Goal: Task Accomplishment & Management: Complete application form

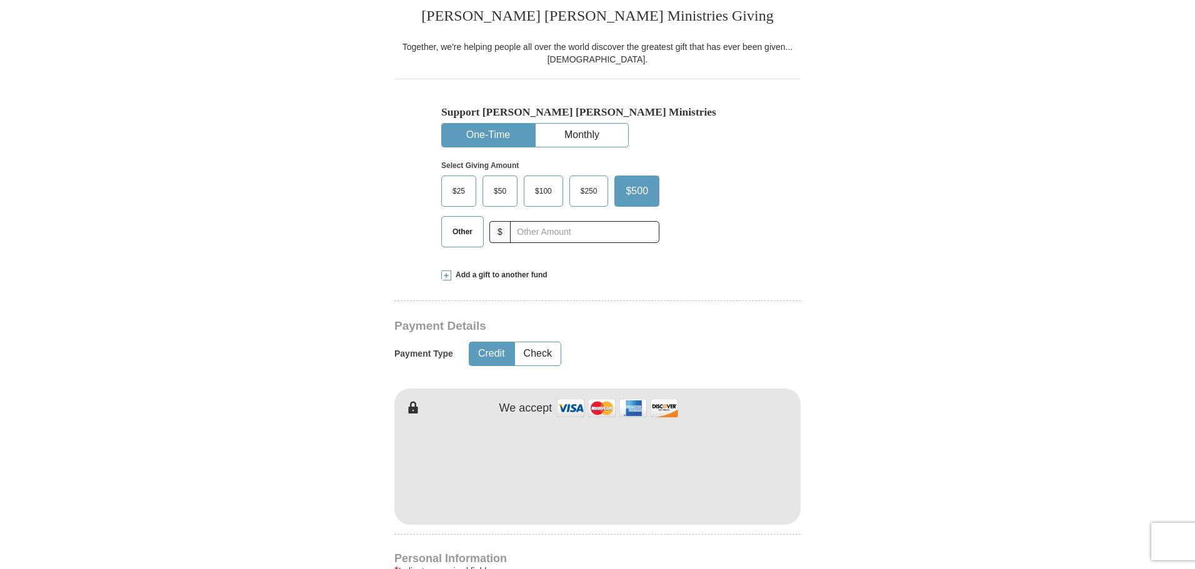
scroll to position [375, 0]
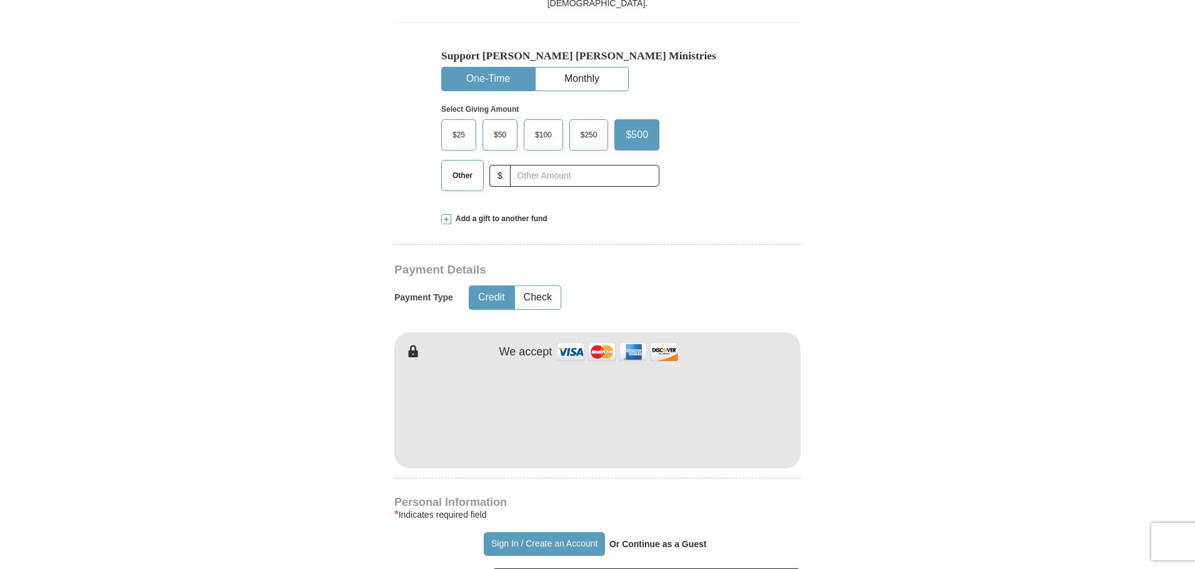
click at [446, 222] on span at bounding box center [446, 219] width 10 height 10
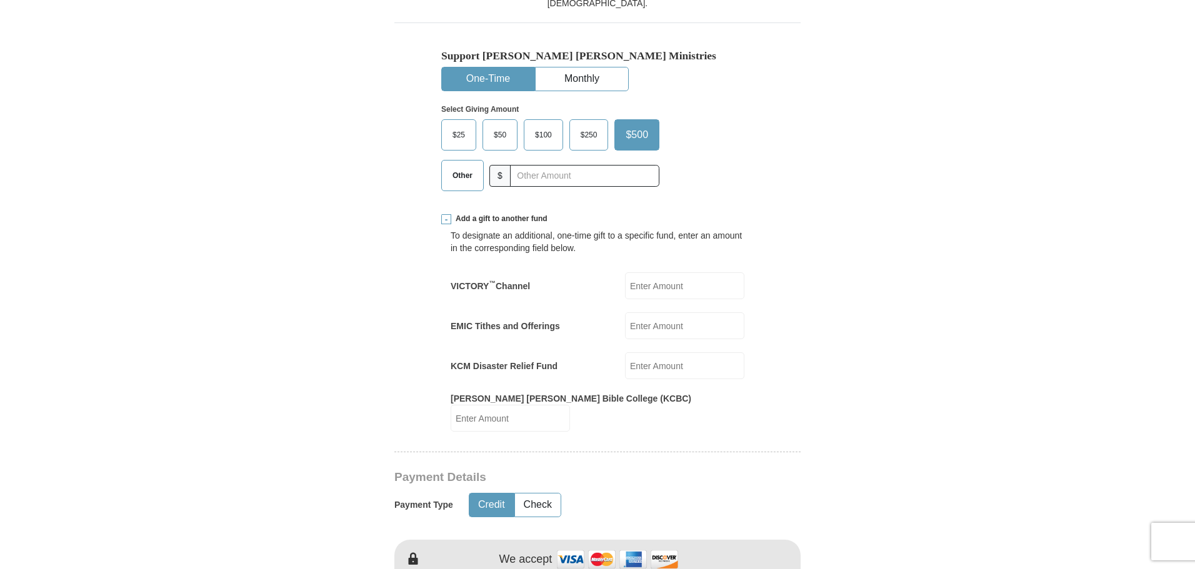
click at [446, 222] on span at bounding box center [446, 219] width 10 height 10
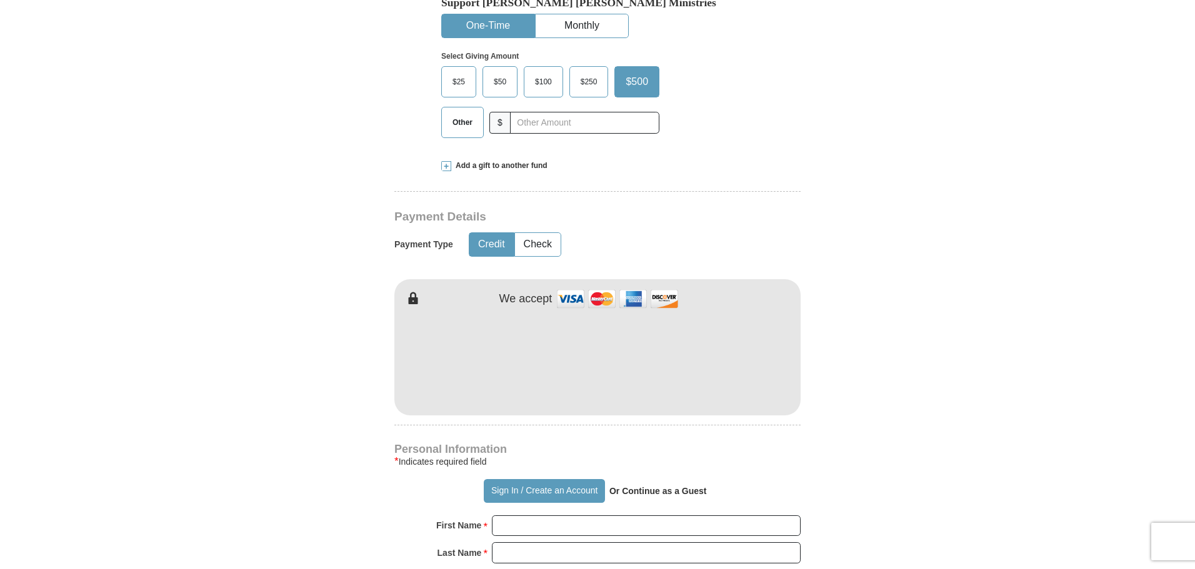
scroll to position [500, 0]
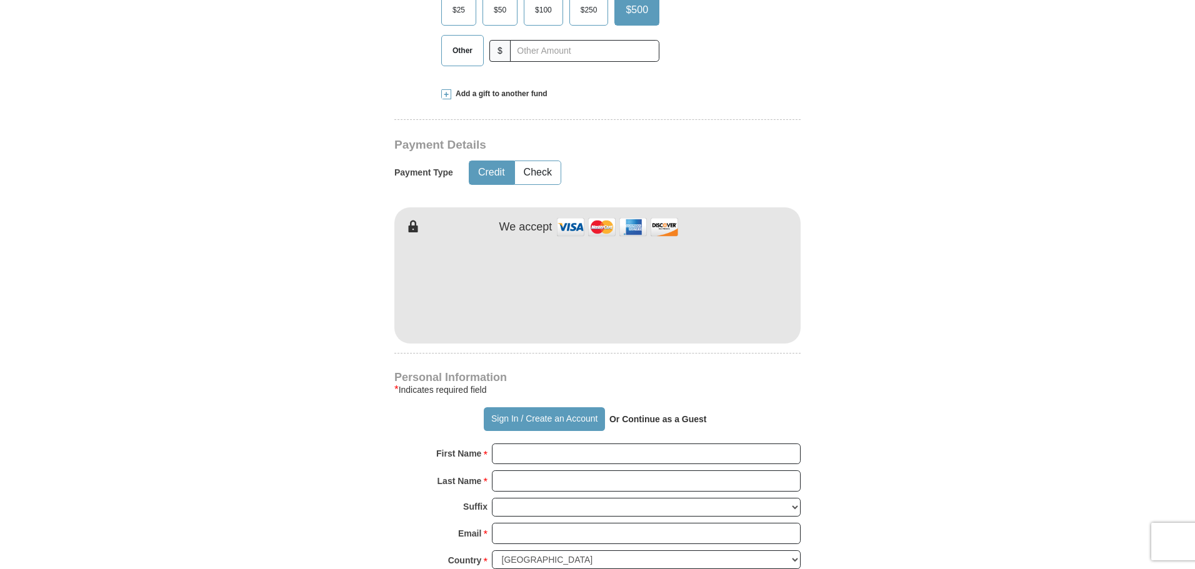
click at [667, 417] on strong "Or Continue as a Guest" at bounding box center [657, 419] width 97 height 10
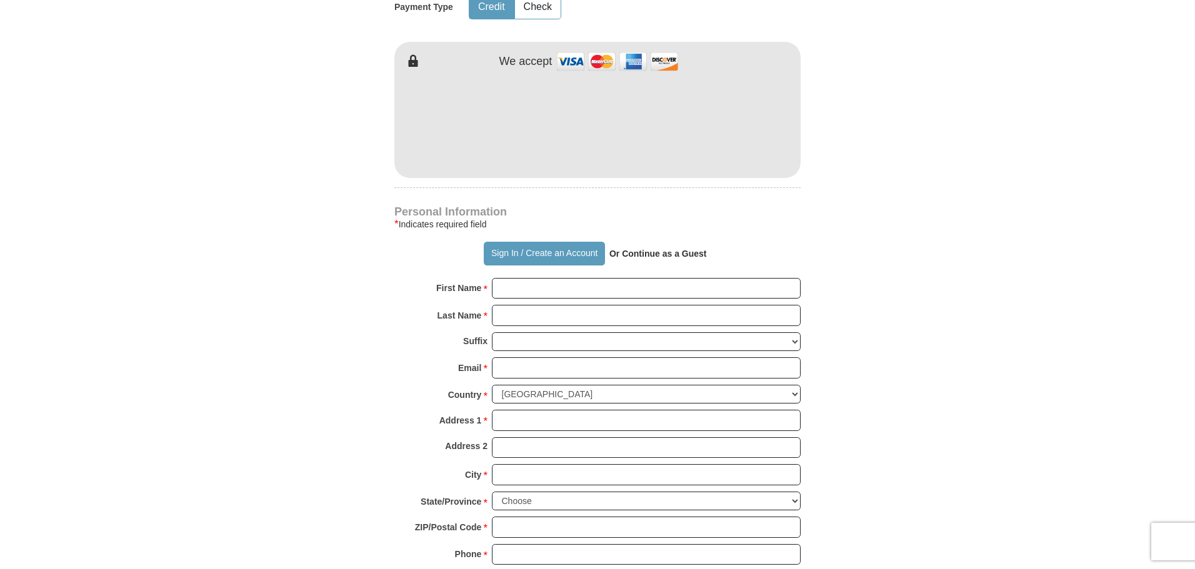
scroll to position [687, 0]
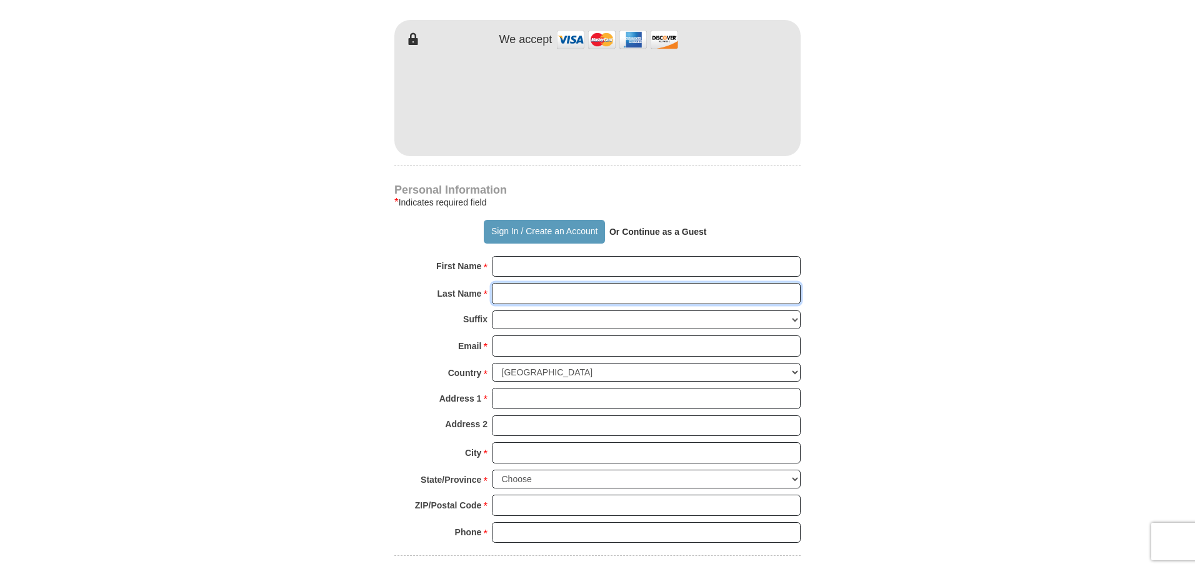
click at [574, 284] on input "Last Name *" at bounding box center [646, 293] width 309 height 21
click at [579, 267] on input "First Name *" at bounding box center [646, 266] width 309 height 21
type input "[PERSON_NAME]"
click at [582, 301] on input "Procotr" at bounding box center [646, 293] width 309 height 21
type input "[PERSON_NAME]"
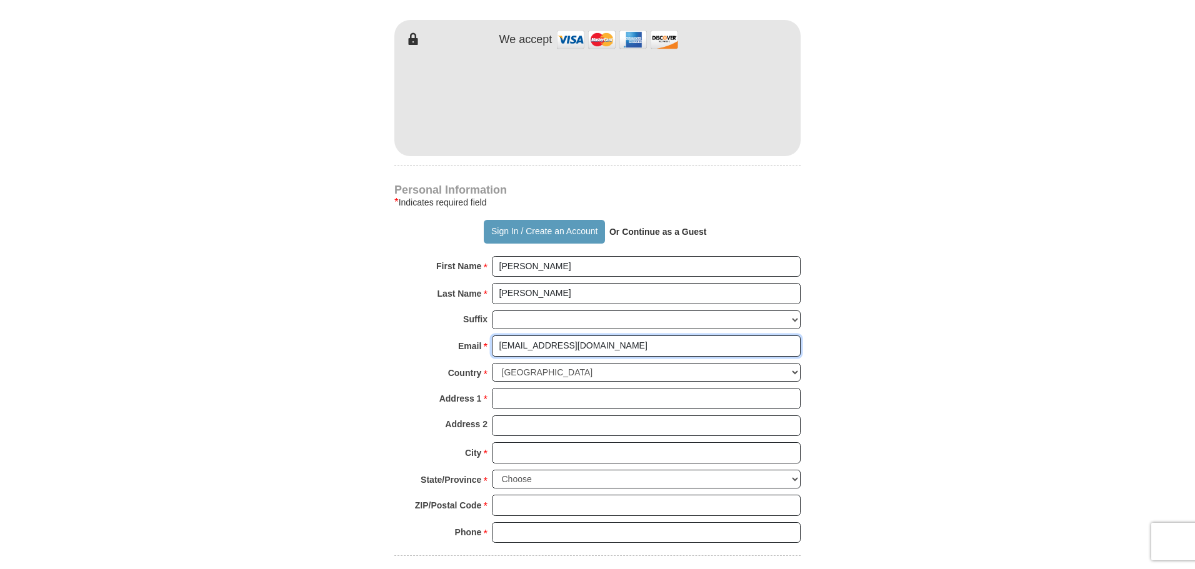
type input "[EMAIL_ADDRESS][DOMAIN_NAME]"
type input "[STREET_ADDRESS]"
type input "[PERSON_NAME]"
select select "MD"
type input "20721"
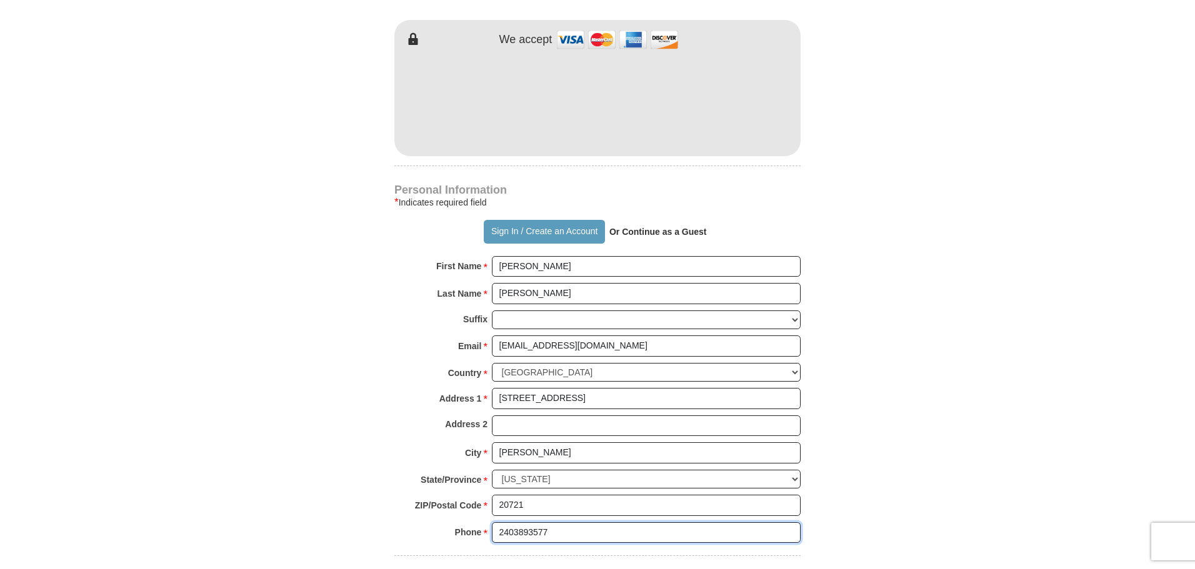
type input "2403893577"
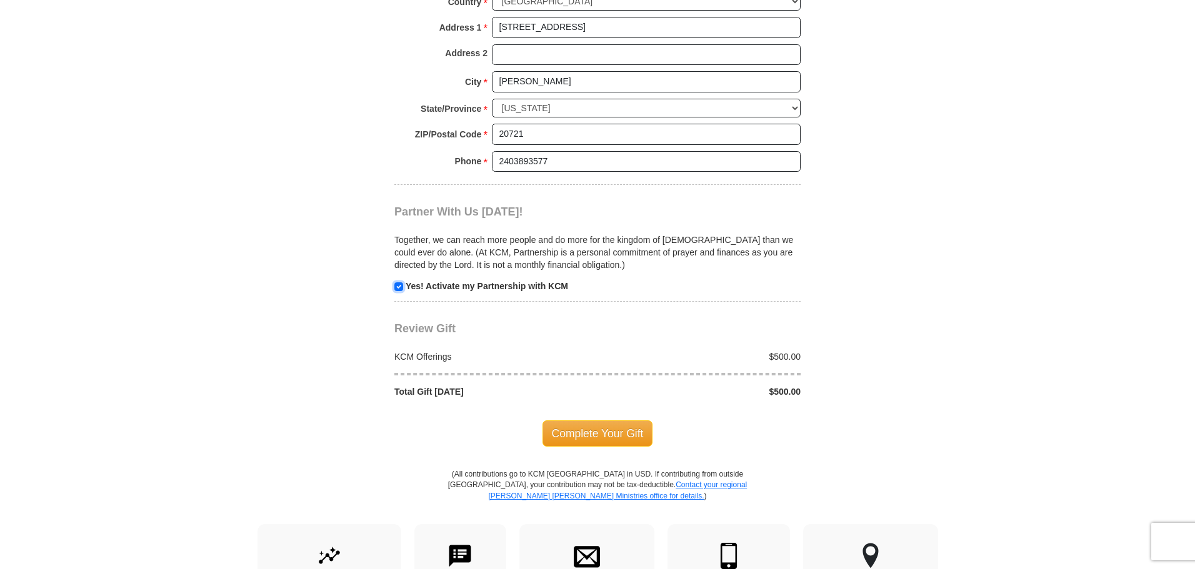
scroll to position [1061, 0]
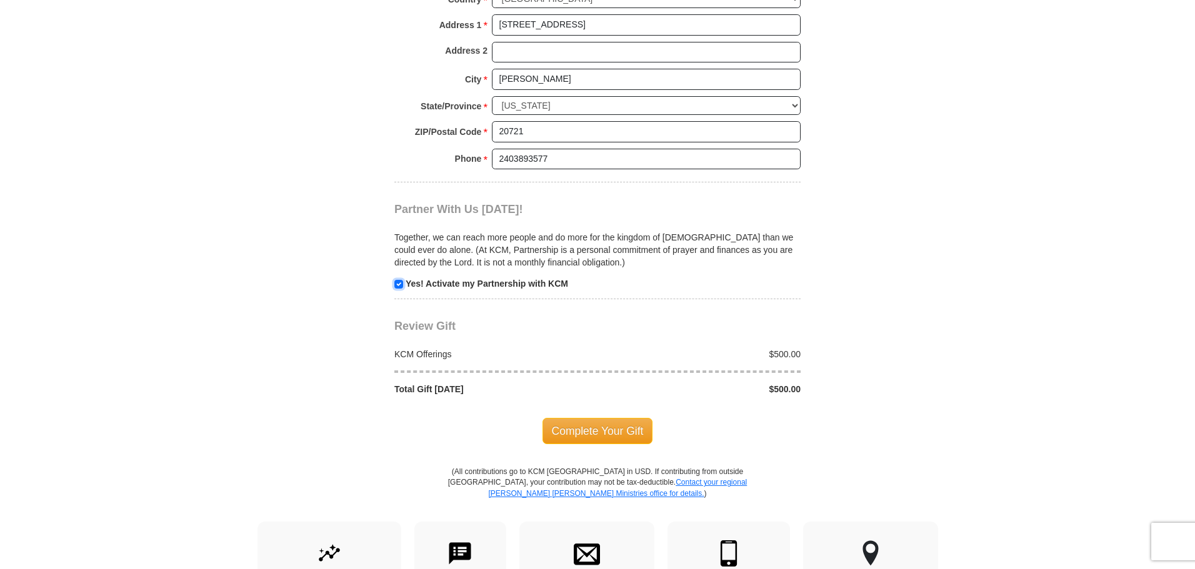
click at [397, 284] on input "checkbox" at bounding box center [398, 284] width 9 height 9
checkbox input "false"
click at [599, 429] on span "Complete Your Gift" at bounding box center [597, 431] width 111 height 26
